Goal: Use online tool/utility: Utilize a website feature to perform a specific function

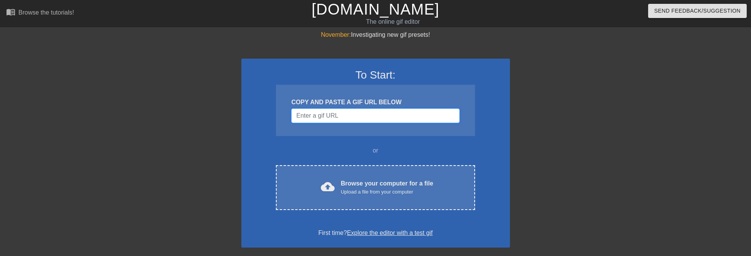
click at [331, 114] on input "Username" at bounding box center [375, 116] width 168 height 15
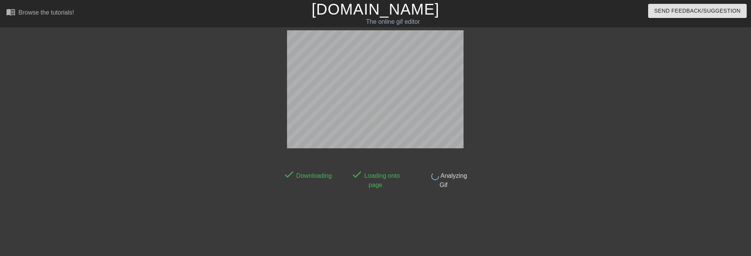
scroll to position [19, 0]
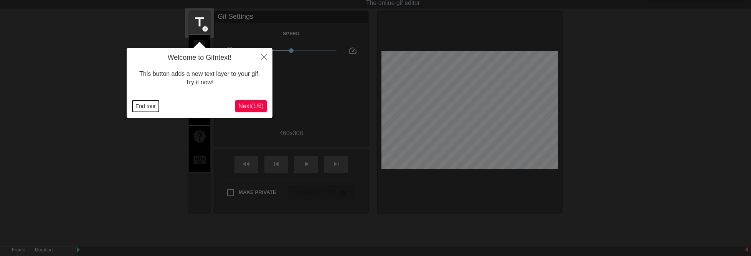
click at [155, 105] on button "End tour" at bounding box center [145, 107] width 26 height 12
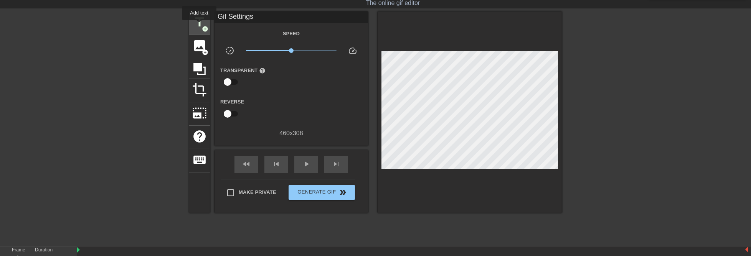
click at [199, 25] on span "title" at bounding box center [199, 22] width 15 height 15
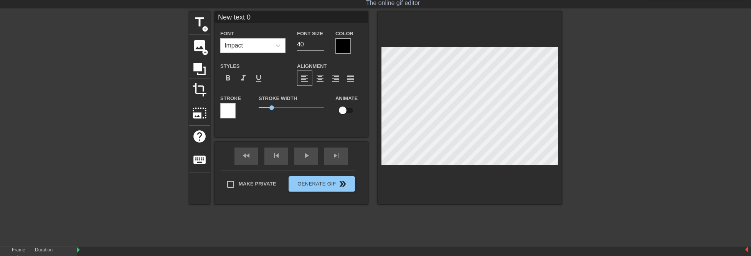
scroll to position [1, 1]
type input "T"
type textarea "T"
type input "Th"
type textarea "Th"
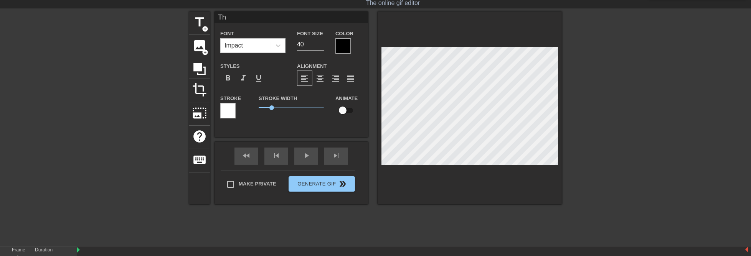
type input "Tha"
type textarea "Tha"
type input "That"
type textarea "That"
type input "Tha"
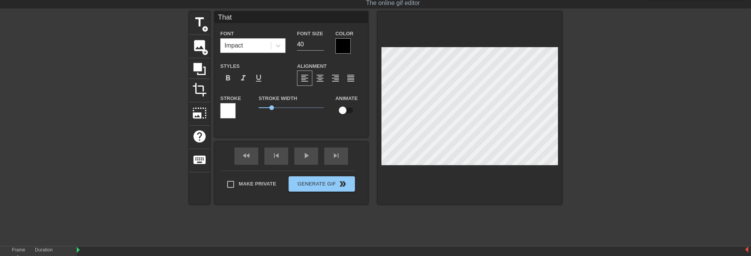
type textarea "Tha"
type input "Th"
type textarea "Th"
type input "T"
type textarea "T"
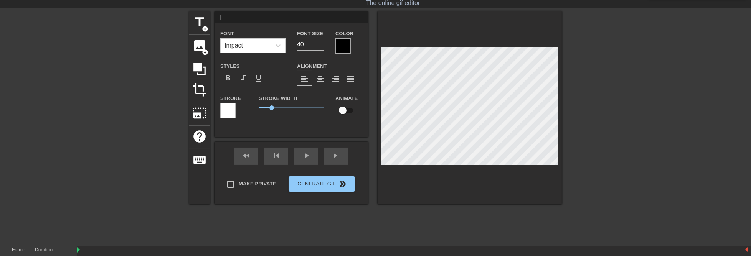
type input "TH"
type textarea "TH"
type input "THA"
type textarea "THA"
type input "THAT"
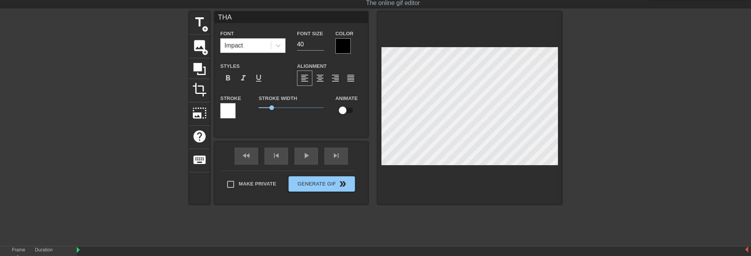
type textarea "THAT"
type input "THATS"
type textarea "THATS"
type input "THATS"
type textarea "THATS"
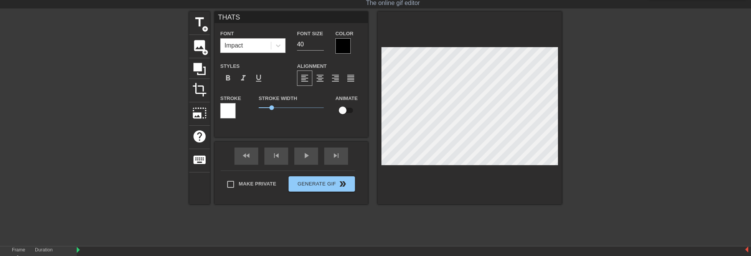
type input "THATS M"
type textarea "THATS M"
type input "THATS MY"
type textarea "THATS MY"
type input "THATS MY"
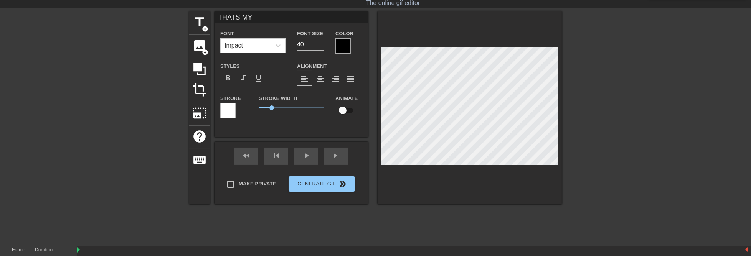
type textarea "THATS MY"
type input "THATS MY P"
type textarea "THATS MY P"
type input "THATS MY PA"
type textarea "THATS MY PA"
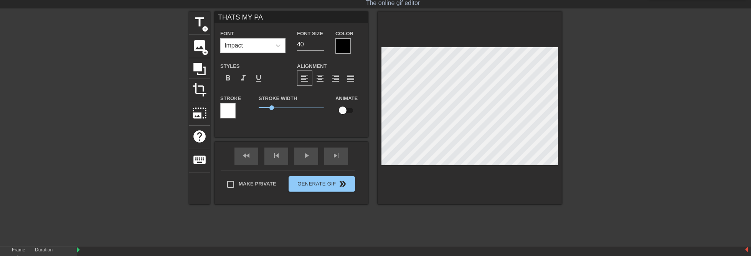
type input "THATS MY PAR"
type textarea "THATS MY PAR"
type input "THATS MY PARS"
type textarea "THATS MY PARS"
type input "THATS MY PARSE"
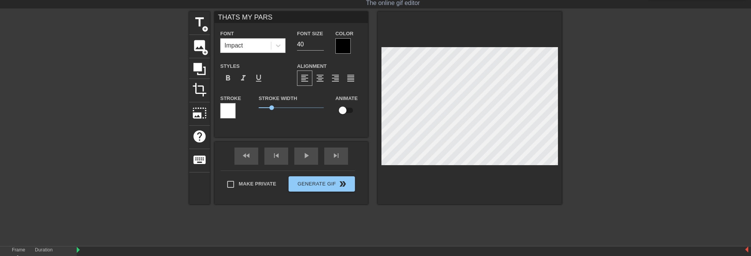
type textarea "THATS MY PARSE"
type input "THATS MY PARSE"
type textarea "THATS MY PARSE"
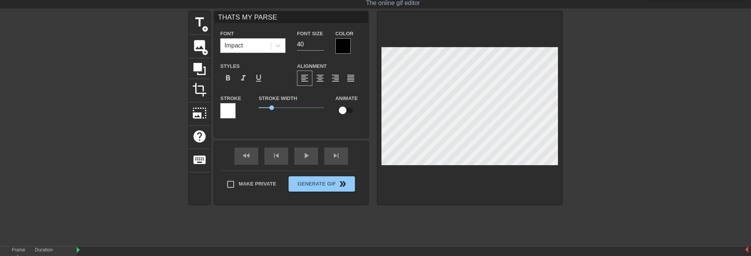
type input "THATS MY PARSEI"
type textarea "THATS MY PARSE I"
type input "THATS MY PARSEI"
type textarea "THATS MY PARSE I"
type input "THATS MY PARSEI D"
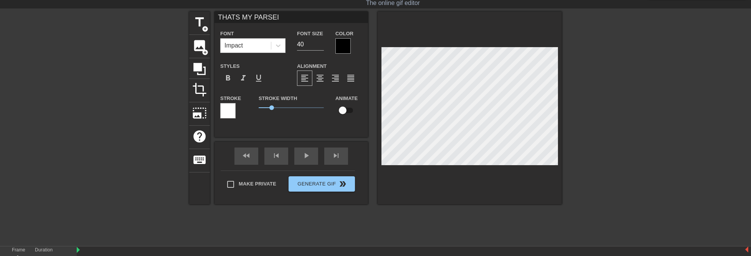
type textarea "THATS MY PARSE I D"
type input "THATS MY PARSEI DO"
type textarea "THATS MY PARSE I DON"
type input "THATS MY PARSEI DONT"
type textarea "THATS MY PARSE I DONT"
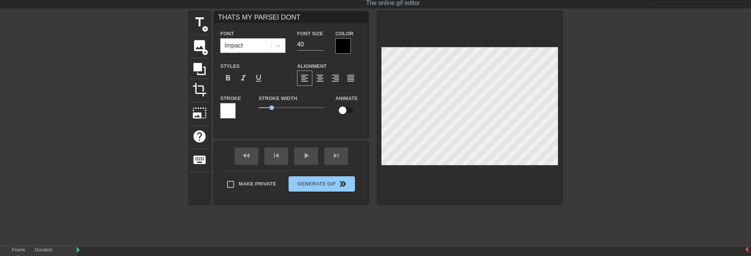
type input "THATS MY PARSEI DONT"
type textarea "THATS MY PARSE I DONT"
type input "THATS MY PARSEI DONT K"
type textarea "THATS MY PARSE I DONT K"
type input "THATS MY PARSEI DONT KN"
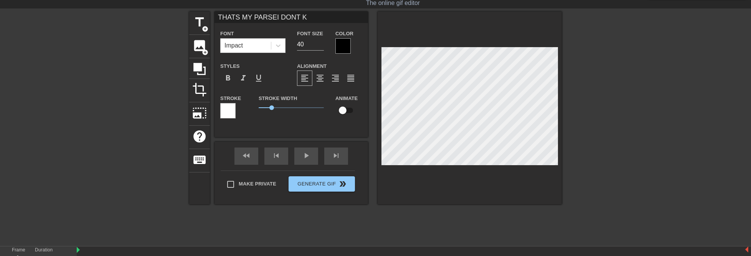
type textarea "THATS MY PARSE I DONT KN"
type input "THATS MY PARSEI DONT KNO"
type textarea "THATS MY PARSE I DONT KNO"
type input "THATS MY PARSEI DONT KNOW"
type textarea "THATS MY PARSE I DONT KNOW"
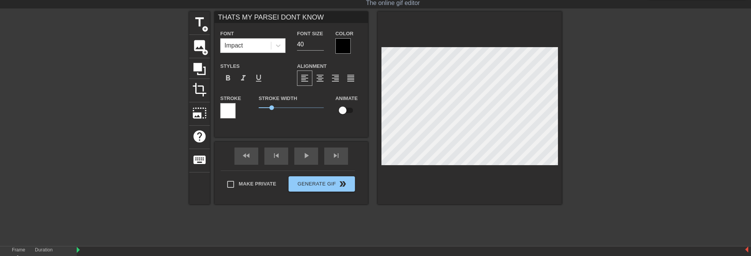
type input "THATS MY PARSEI DONT KNOW"
type textarea "THATS MY PARSE I DONT KNOW"
type input "THATS MY PARSEI DONT KNOW Y"
type textarea "THATS MY PARSE I DONT KNOW Y"
type input "THATS MY PARSEI DONT KNOW YO"
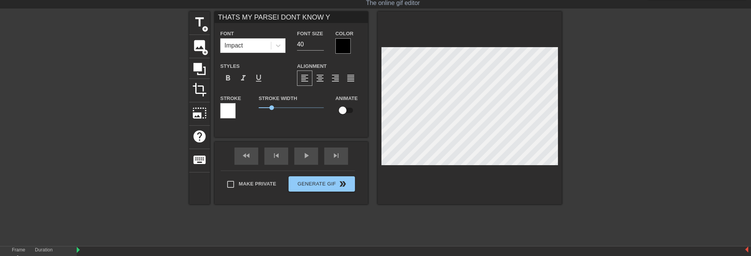
type textarea "THATS MY PARSE I DONT KNOW YO"
type input "THATS MY PARSEI DONT KNOW YOU"
type textarea "THATS MY PARSE I DONT KNOW YOU"
click at [228, 107] on div at bounding box center [227, 110] width 15 height 15
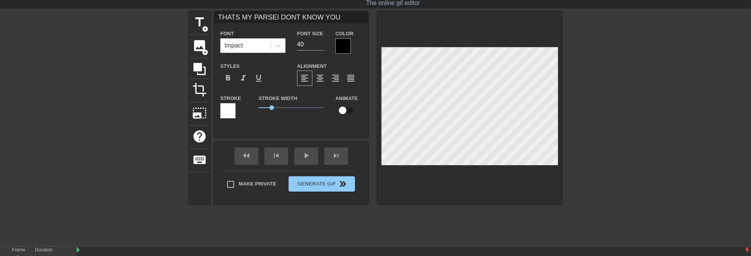
click at [280, 107] on span "1" at bounding box center [291, 107] width 65 height 9
click at [285, 107] on span "2.05" at bounding box center [285, 107] width 5 height 5
type input "THATS MY PARSE"
type textarea "THATS MY PARSE"
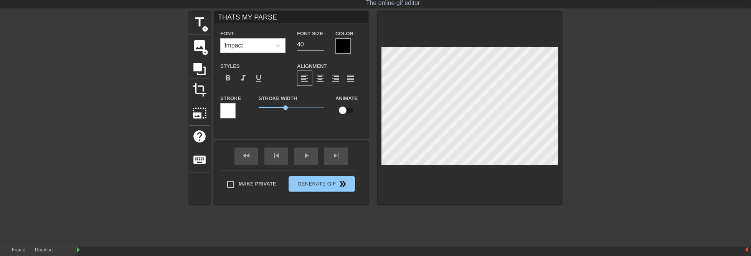
scroll to position [1, 3]
click at [266, 211] on div "title add_circle image add_circle crop photo_size_select_large help keyboard TH…" at bounding box center [375, 127] width 372 height 230
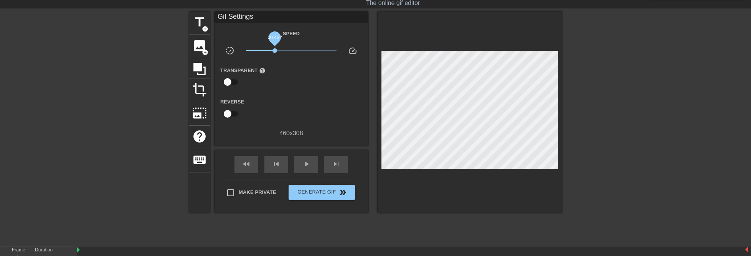
drag, startPoint x: 291, startPoint y: 52, endPoint x: 275, endPoint y: 52, distance: 16.1
click at [275, 52] on span "x0.432" at bounding box center [274, 50] width 5 height 5
click at [300, 164] on div "play_arrow" at bounding box center [306, 164] width 24 height 17
click at [198, 22] on span "title" at bounding box center [199, 22] width 15 height 15
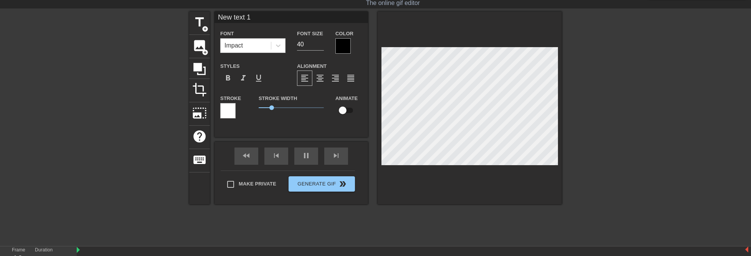
scroll to position [0, 0]
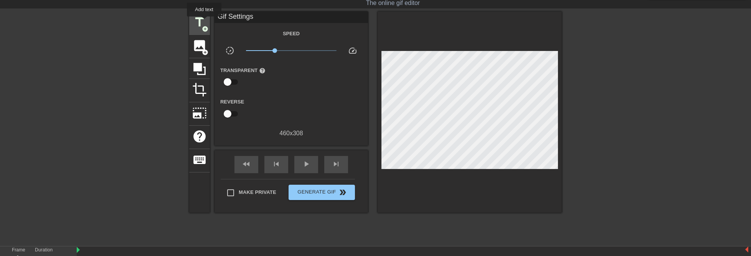
click at [204, 21] on span "title" at bounding box center [199, 22] width 15 height 15
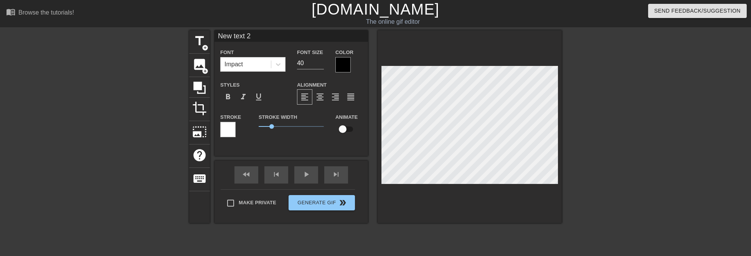
click at [241, 35] on input "New text 2" at bounding box center [290, 36] width 153 height 12
drag, startPoint x: 269, startPoint y: 36, endPoint x: 197, endPoint y: 30, distance: 71.7
click at [197, 30] on div "menu_book Browse the tutorials! [DOMAIN_NAME] The online gif editor Send Feedba…" at bounding box center [375, 170] width 751 height 340
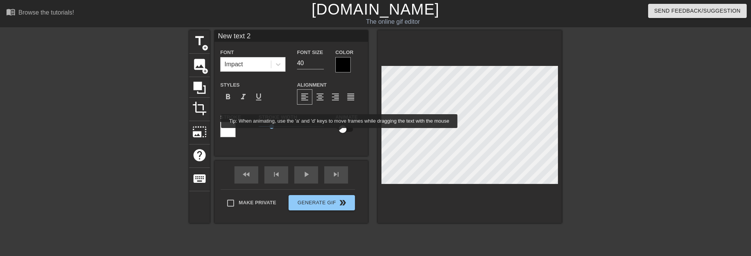
click at [350, 131] on input "checkbox" at bounding box center [343, 129] width 44 height 15
checkbox input "true"
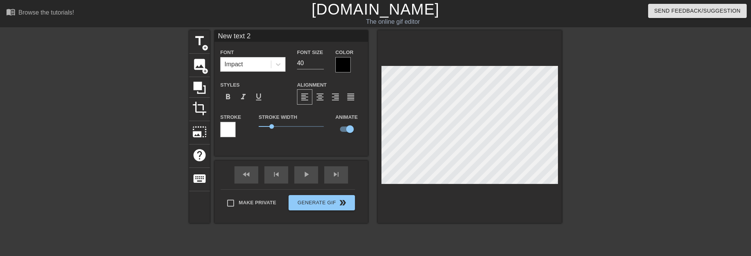
scroll to position [1, 2]
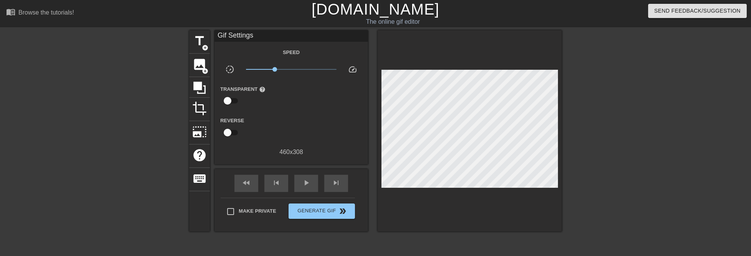
click at [410, 214] on div at bounding box center [469, 130] width 184 height 201
drag, startPoint x: 273, startPoint y: 69, endPoint x: 316, endPoint y: 70, distance: 43.4
click at [295, 70] on span "x1.06" at bounding box center [292, 69] width 5 height 5
drag, startPoint x: 316, startPoint y: 70, endPoint x: 270, endPoint y: 67, distance: 45.8
click at [270, 67] on span "x0.376" at bounding box center [272, 69] width 5 height 5
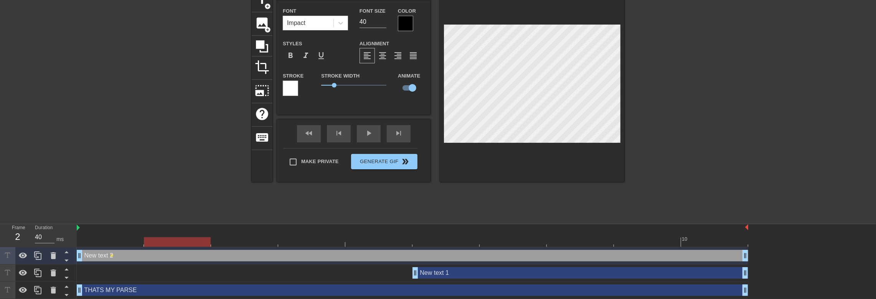
scroll to position [42, 0]
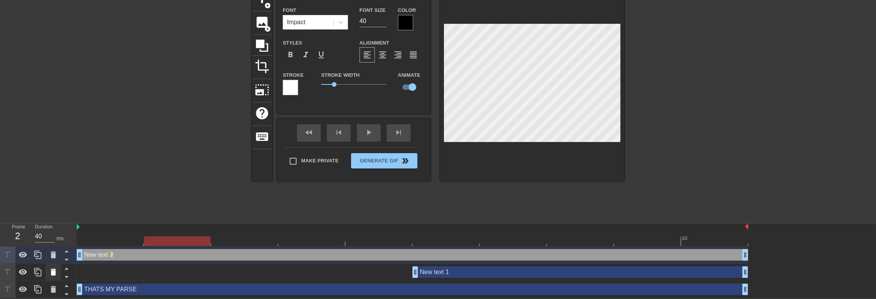
click at [49, 269] on icon at bounding box center [53, 271] width 9 height 9
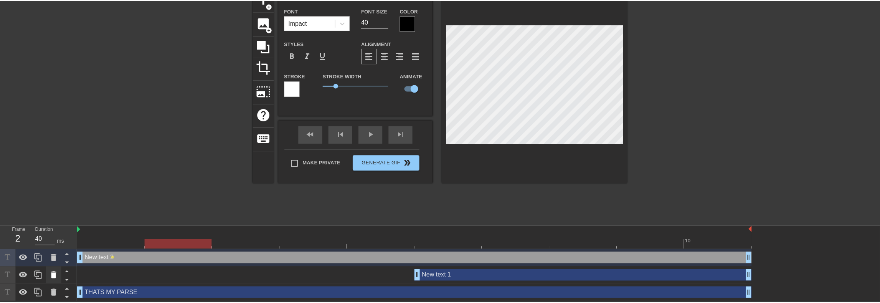
scroll to position [38, 0]
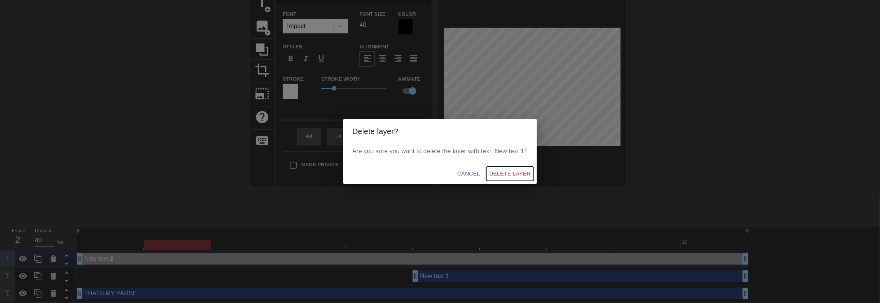
click at [496, 174] on span "Delete Layer" at bounding box center [509, 174] width 41 height 10
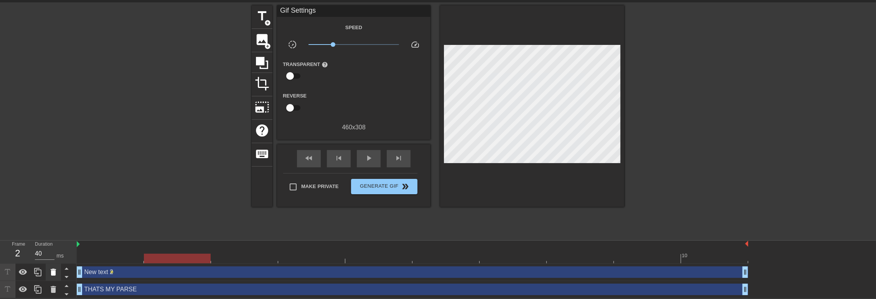
click at [54, 274] on icon at bounding box center [53, 272] width 5 height 7
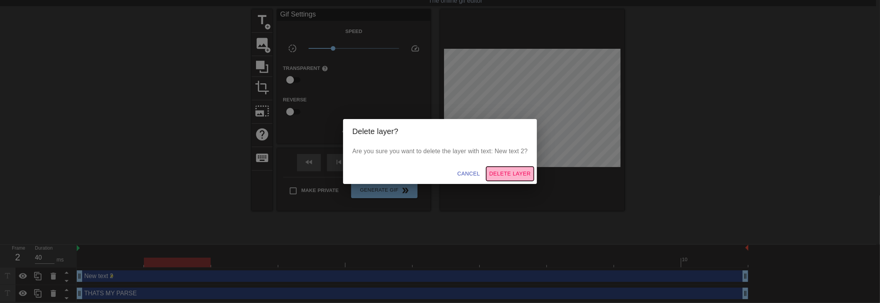
click at [496, 171] on span "Delete Layer" at bounding box center [509, 174] width 41 height 10
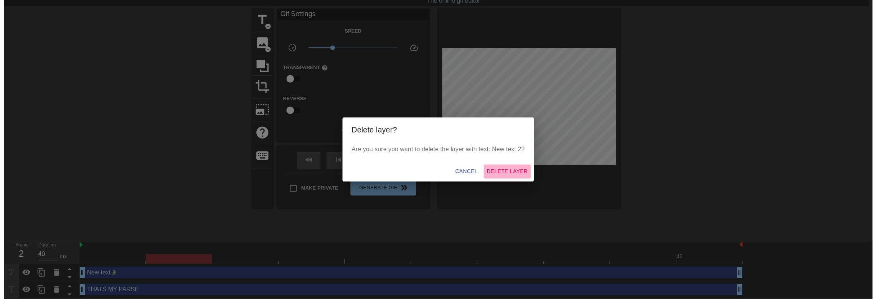
scroll to position [8, 0]
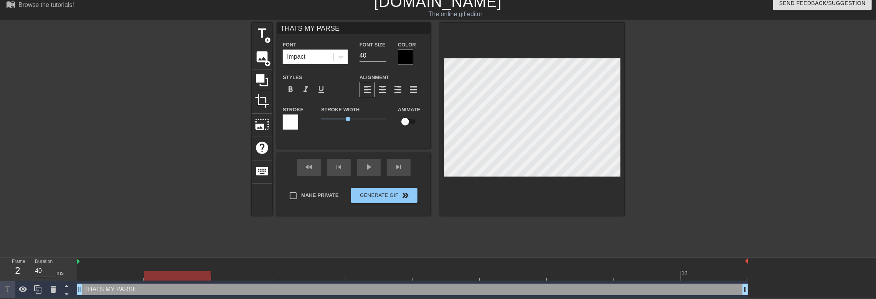
click at [159, 278] on div at bounding box center [177, 276] width 67 height 10
click at [165, 265] on div at bounding box center [412, 262] width 671 height 8
drag, startPoint x: 154, startPoint y: 273, endPoint x: 127, endPoint y: 276, distance: 27.8
click at [127, 276] on div at bounding box center [110, 276] width 67 height 10
drag, startPoint x: 127, startPoint y: 275, endPoint x: 100, endPoint y: 274, distance: 26.5
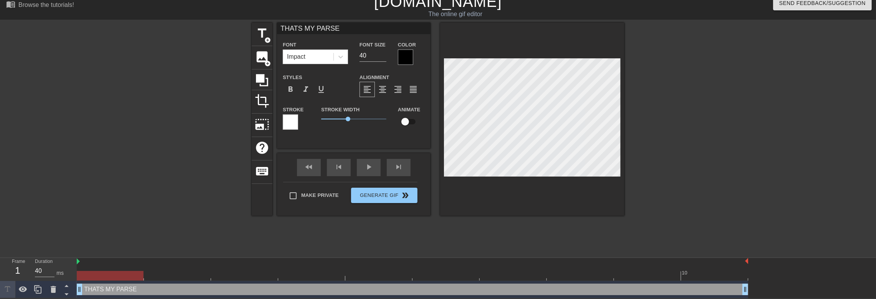
click at [100, 274] on div at bounding box center [110, 276] width 67 height 10
click at [259, 34] on span "title" at bounding box center [262, 33] width 15 height 15
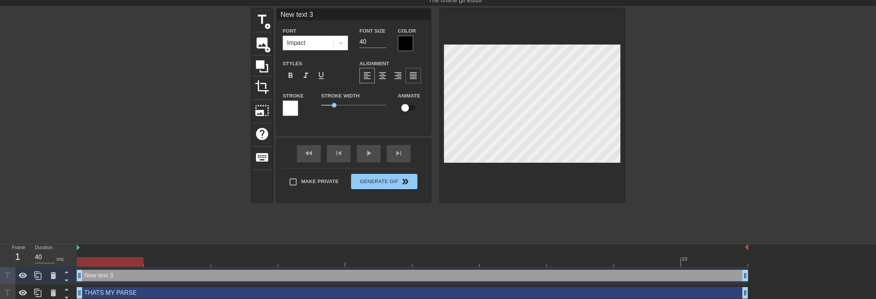
scroll to position [1, 2]
type input "New tet 3"
type textarea "New tet 3"
type input "New te 3"
type textarea "New te 3"
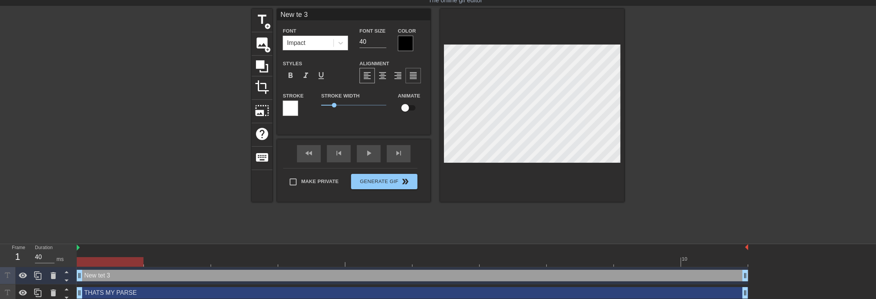
type input "New te3"
type textarea "New te3"
type input "New te"
type textarea "New te"
type input "New t"
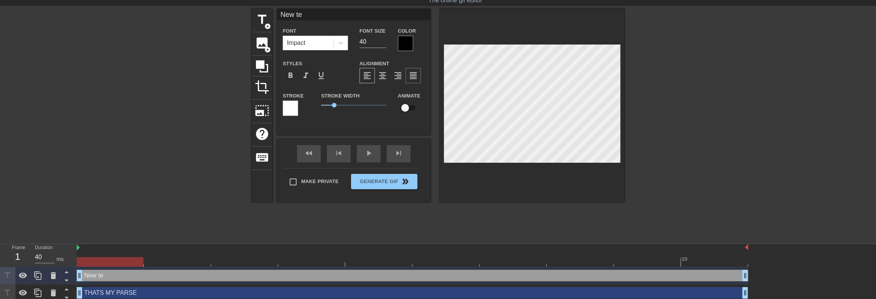
type textarea "New t"
type input "New"
type textarea "New"
type input "New"
type textarea "New"
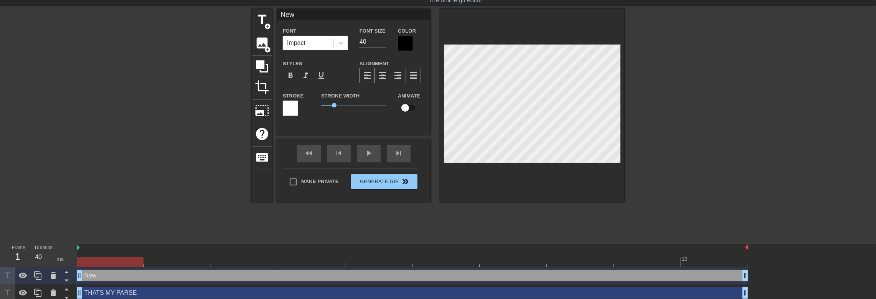
type input "Ne"
type textarea "Ne"
type input "N"
type textarea "N"
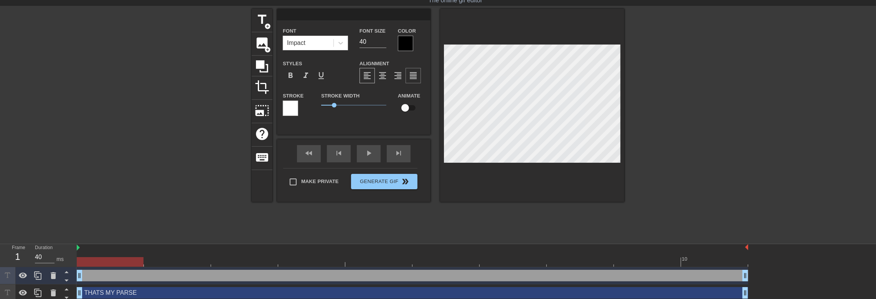
type input "H"
type textarea "H"
type input "HA"
type textarea "HA"
type input "HAP"
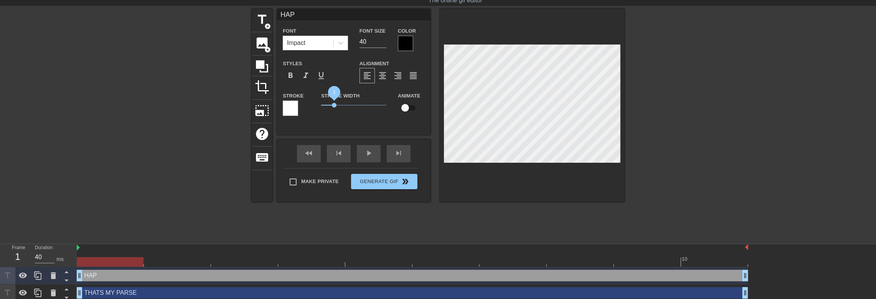
type textarea "HAP"
drag, startPoint x: 336, startPoint y: 104, endPoint x: 348, endPoint y: 104, distance: 11.9
click at [348, 104] on span "2" at bounding box center [347, 105] width 5 height 5
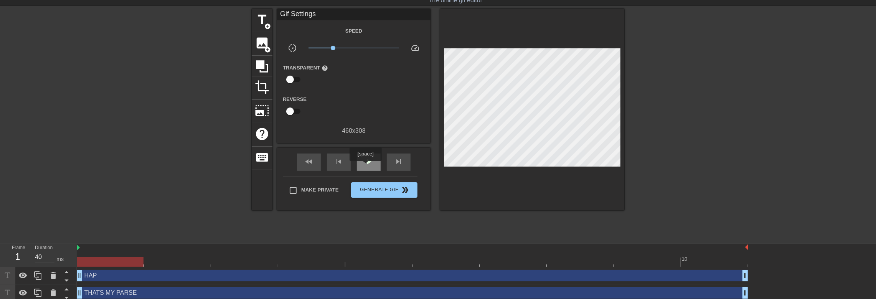
click at [366, 166] on span "play_arrow" at bounding box center [368, 161] width 9 height 9
click at [366, 166] on span "pause" at bounding box center [368, 161] width 9 height 9
click at [303, 164] on div "fast_rewind" at bounding box center [309, 161] width 24 height 17
click at [146, 276] on div "HAP drag_handle drag_handle" at bounding box center [412, 276] width 671 height 12
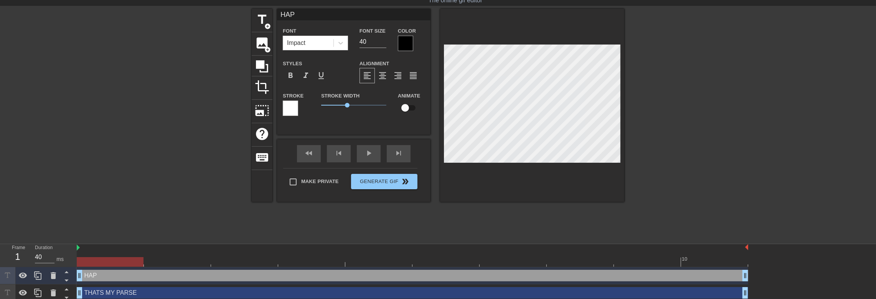
click at [413, 107] on input "checkbox" at bounding box center [405, 108] width 44 height 15
checkbox input "true"
click at [304, 157] on span "fast_rewind" at bounding box center [308, 152] width 9 height 9
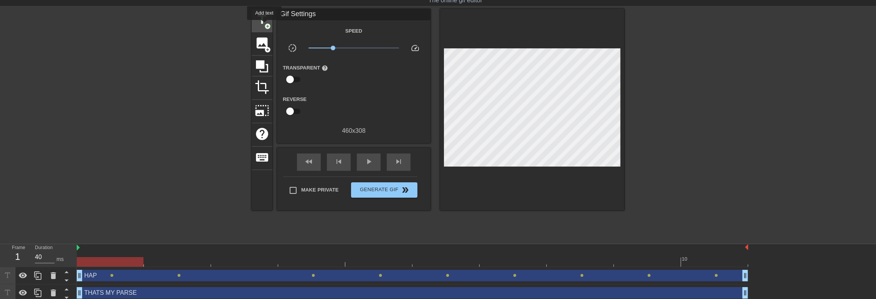
click at [265, 25] on span "add_circle" at bounding box center [267, 26] width 7 height 7
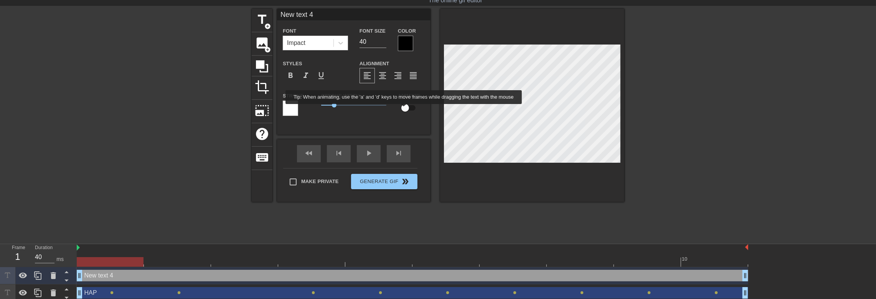
click at [410, 109] on input "checkbox" at bounding box center [405, 108] width 44 height 15
checkbox input "true"
click at [329, 15] on input "New text 4" at bounding box center [353, 15] width 153 height 12
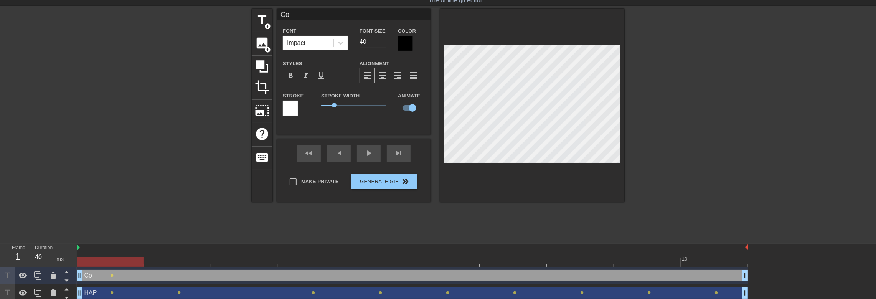
type input "C"
type input "P"
click at [349, 107] on span "1" at bounding box center [353, 105] width 65 height 9
click at [350, 105] on span "2.15" at bounding box center [349, 105] width 5 height 5
click at [262, 18] on span "title" at bounding box center [262, 19] width 15 height 15
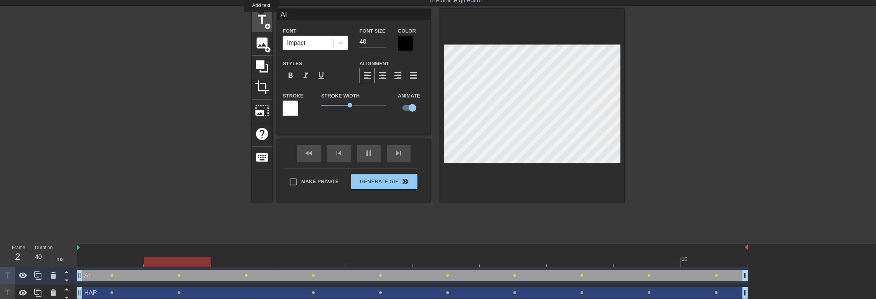
type input "New text 5"
checkbox input "false"
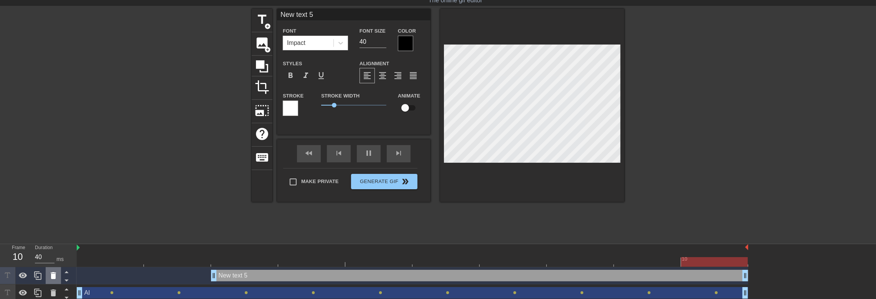
click at [51, 277] on icon at bounding box center [53, 275] width 5 height 7
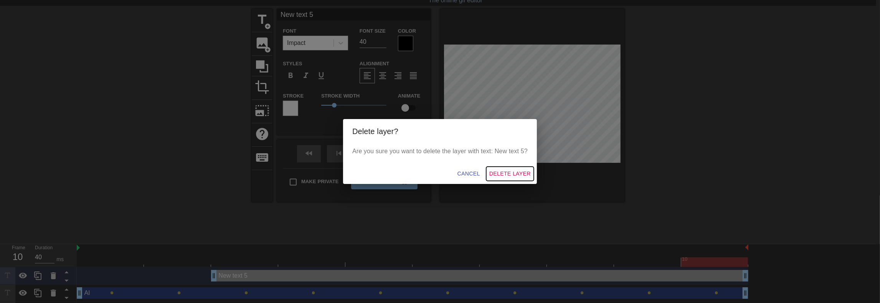
click at [510, 170] on span "Delete Layer" at bounding box center [509, 174] width 41 height 10
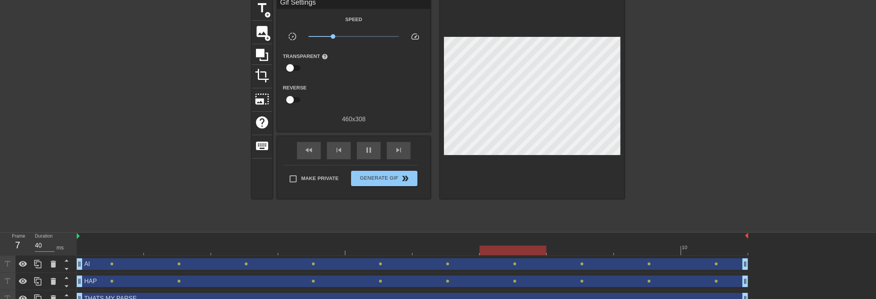
scroll to position [42, 0]
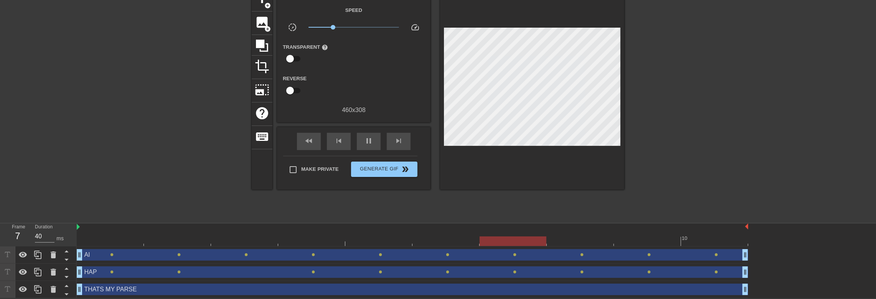
click at [112, 242] on div at bounding box center [412, 241] width 671 height 10
click at [486, 149] on div at bounding box center [532, 88] width 184 height 201
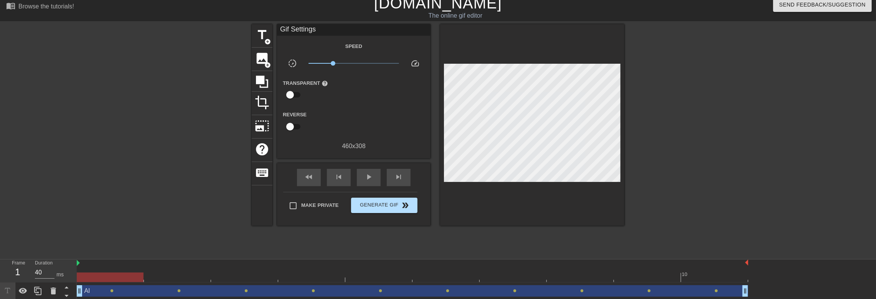
scroll to position [5, 0]
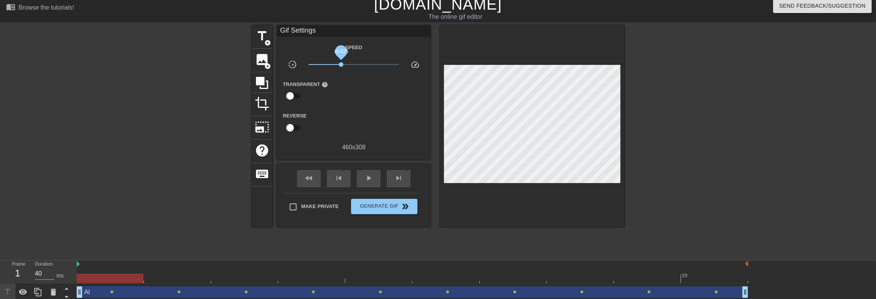
click at [341, 64] on span "x0.525" at bounding box center [353, 64] width 91 height 9
click at [316, 179] on div "fast_rewind" at bounding box center [309, 178] width 24 height 17
click at [393, 209] on span "Generate Gif double_arrow" at bounding box center [384, 206] width 60 height 9
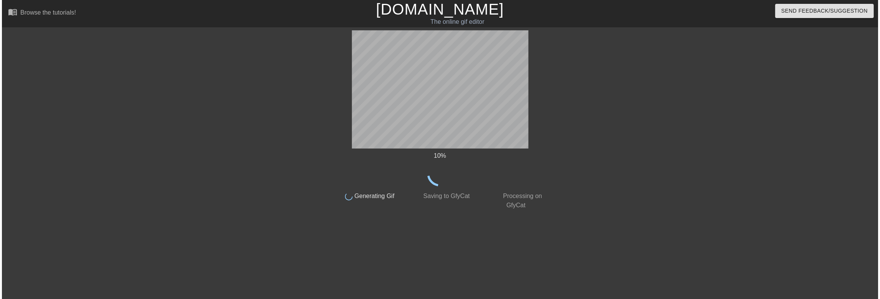
scroll to position [0, 0]
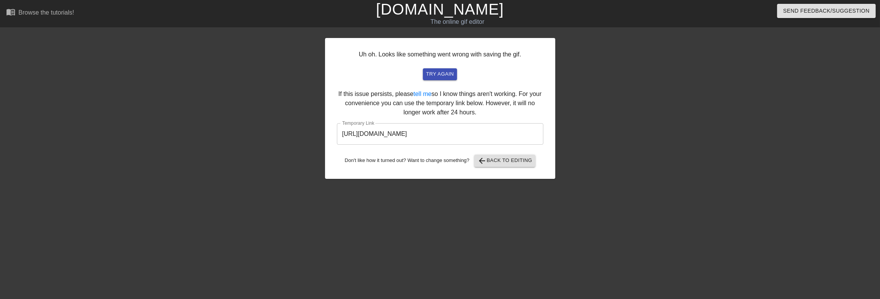
click at [399, 132] on input "[URL][DOMAIN_NAME]" at bounding box center [440, 133] width 206 height 21
